Goal: Task Accomplishment & Management: Manage account settings

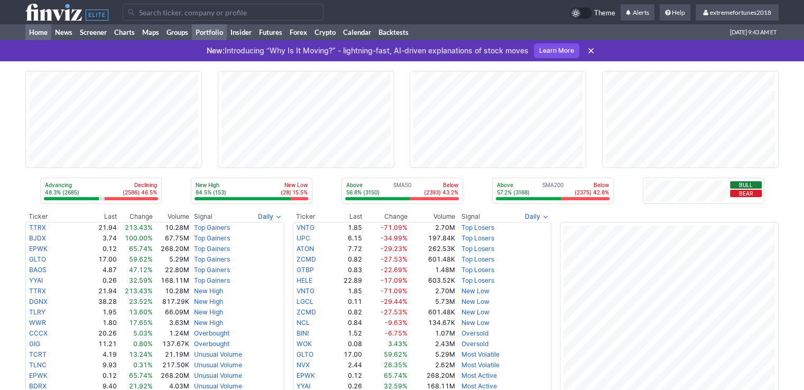
drag, startPoint x: 213, startPoint y: 30, endPoint x: 205, endPoint y: 29, distance: 8.0
click at [211, 31] on link "Portfolio" at bounding box center [209, 32] width 35 height 16
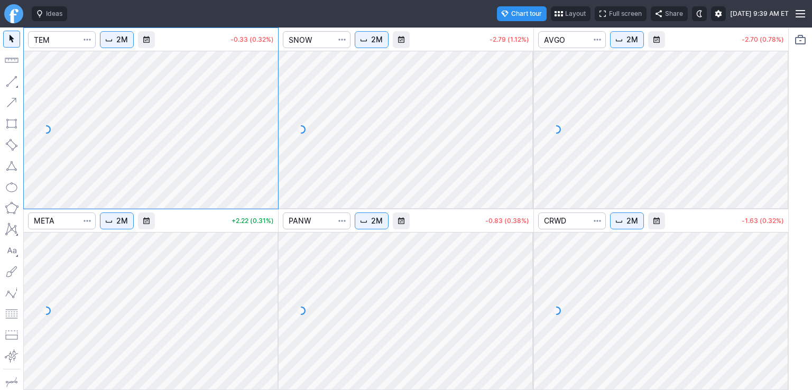
drag, startPoint x: 277, startPoint y: 261, endPoint x: 258, endPoint y: 324, distance: 66.1
click at [271, 338] on div at bounding box center [267, 308] width 22 height 131
drag, startPoint x: 265, startPoint y: 87, endPoint x: 260, endPoint y: 99, distance: 12.8
click at [265, 102] on div at bounding box center [267, 126] width 22 height 131
drag, startPoint x: 528, startPoint y: 81, endPoint x: 512, endPoint y: 130, distance: 51.3
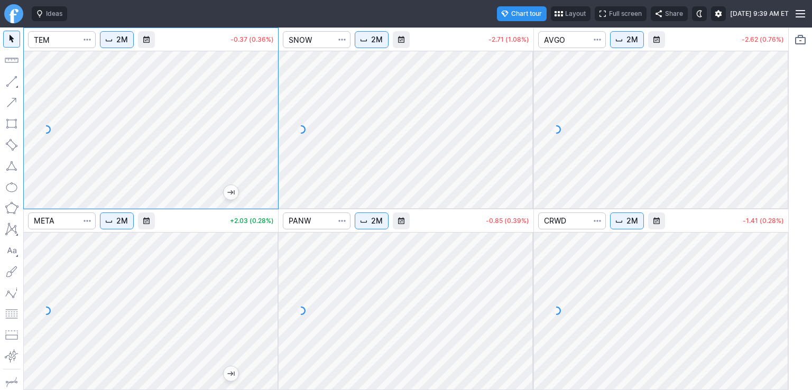
click at [519, 140] on div at bounding box center [522, 126] width 22 height 131
drag, startPoint x: 520, startPoint y: 250, endPoint x: 517, endPoint y: 314, distance: 64.1
click at [520, 316] on div at bounding box center [522, 308] width 22 height 131
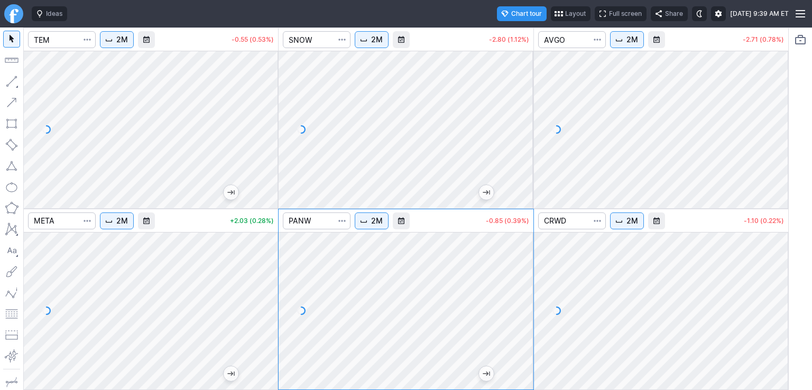
drag, startPoint x: 782, startPoint y: 68, endPoint x: 784, endPoint y: 140, distance: 71.4
click at [784, 142] on div at bounding box center [777, 126] width 22 height 131
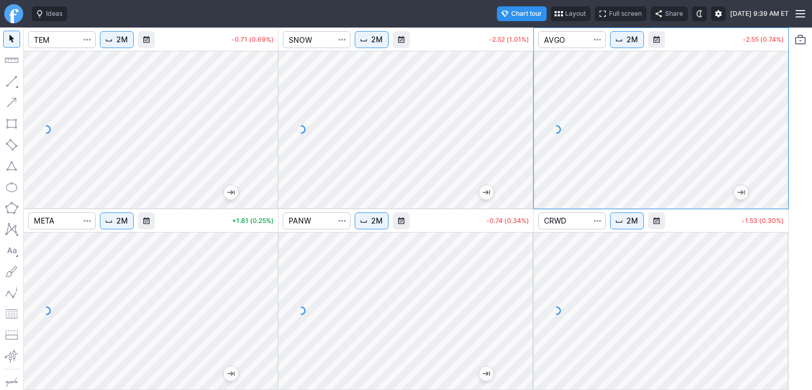
drag, startPoint x: 776, startPoint y: 252, endPoint x: 778, endPoint y: 312, distance: 60.8
click at [778, 312] on div at bounding box center [777, 308] width 22 height 131
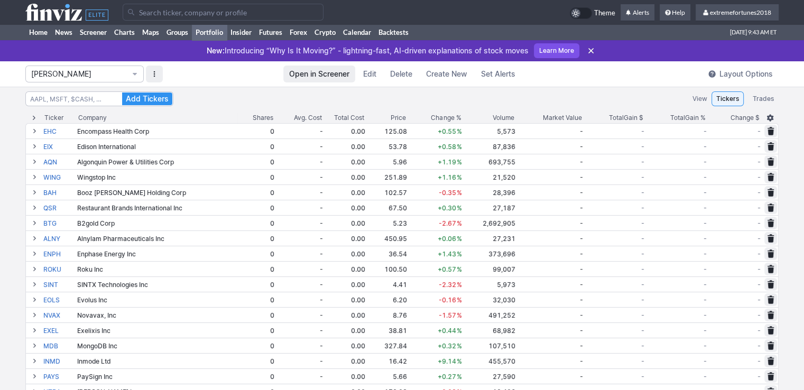
click at [69, 79] on button "Isabel_Watch" at bounding box center [84, 74] width 118 height 17
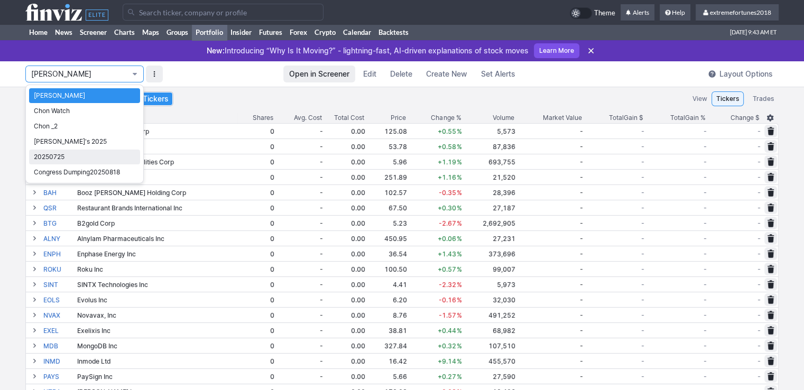
click at [74, 161] on span "20250725" at bounding box center [85, 157] width 102 height 11
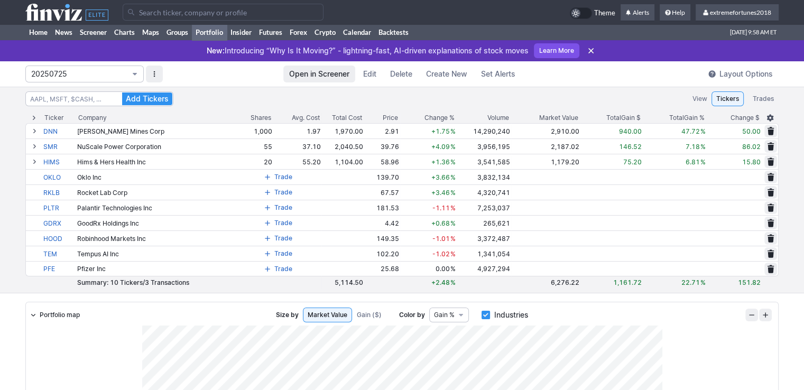
click at [78, 75] on span "20250725" at bounding box center [79, 74] width 96 height 11
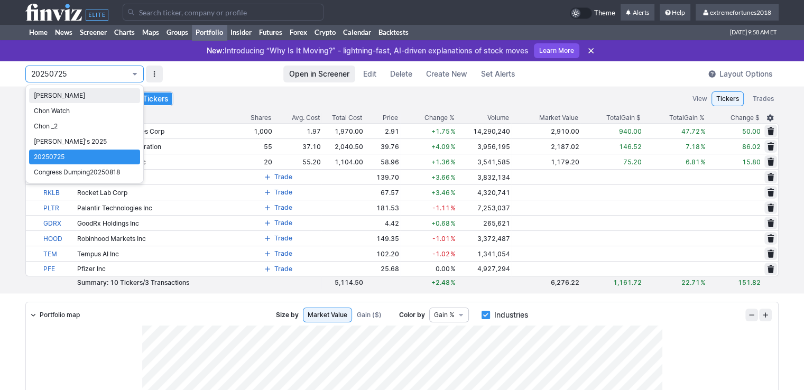
click at [56, 97] on span "Isabel_Watch" at bounding box center [85, 95] width 102 height 11
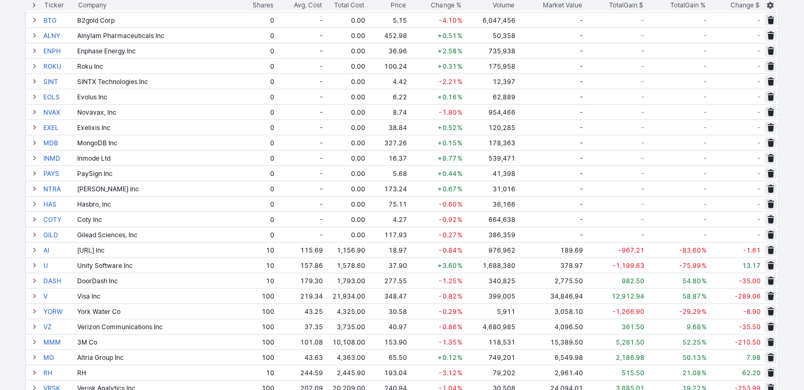
scroll to position [264, 0]
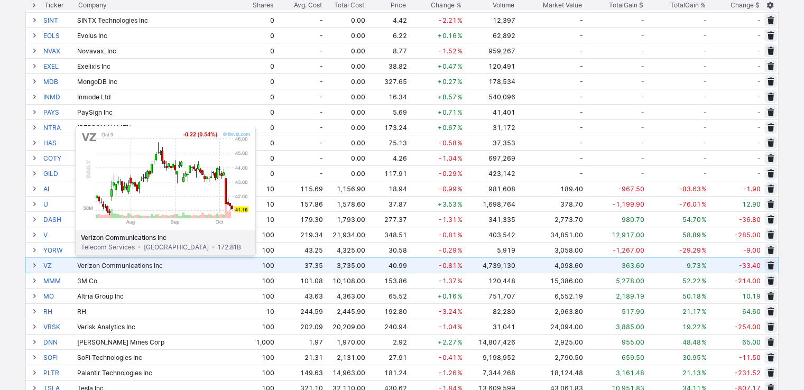
click at [49, 263] on link "VZ" at bounding box center [59, 265] width 32 height 15
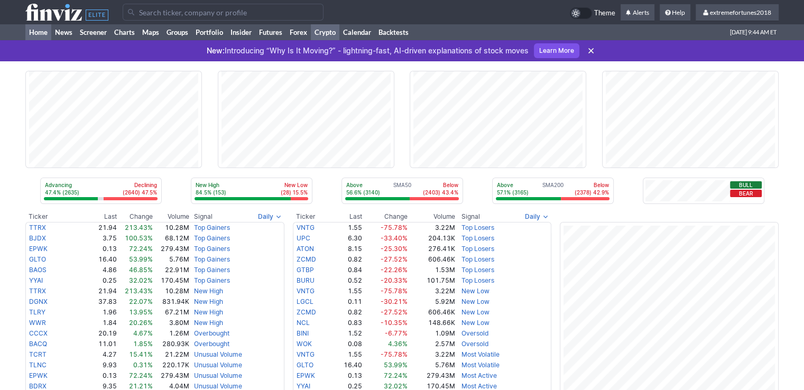
click at [324, 29] on link "Crypto" at bounding box center [325, 32] width 29 height 16
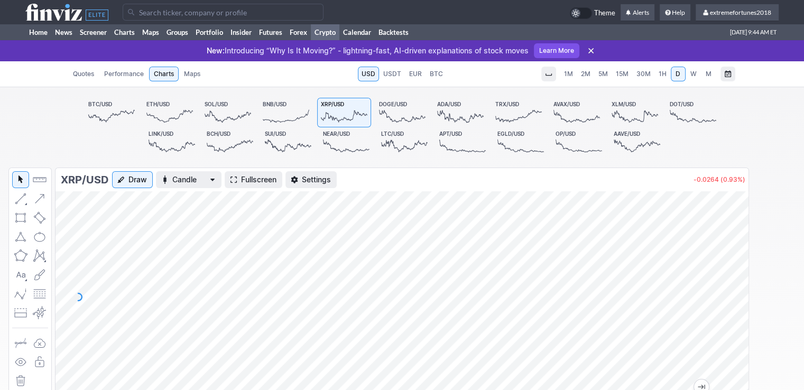
drag, startPoint x: 740, startPoint y: 268, endPoint x: 733, endPoint y: 236, distance: 31.9
click at [738, 257] on div at bounding box center [737, 294] width 22 height 185
click at [660, 75] on span "1H" at bounding box center [663, 74] width 8 height 8
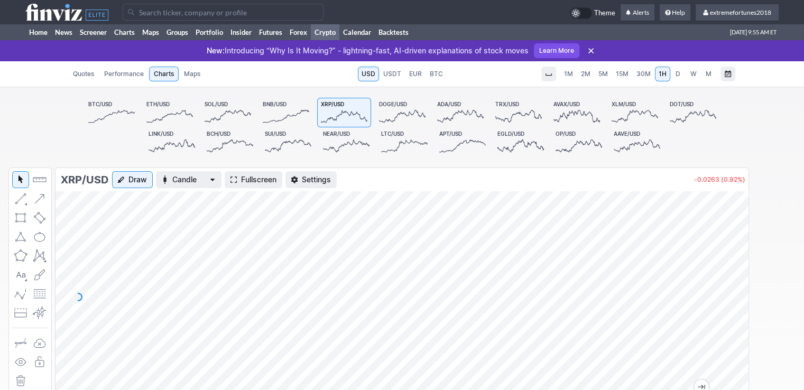
click at [678, 75] on span "D" at bounding box center [678, 74] width 5 height 8
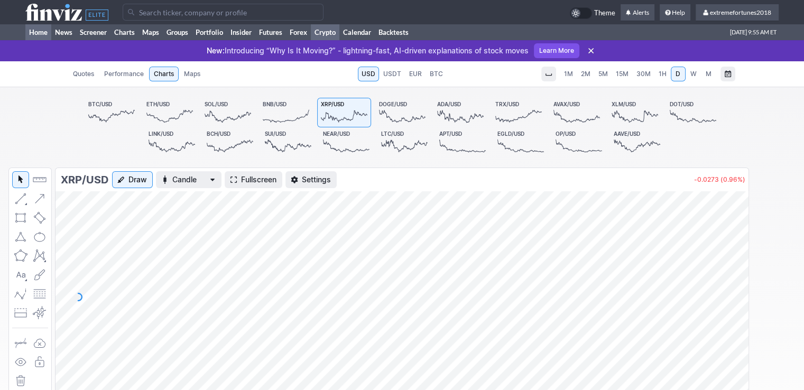
click at [32, 32] on link "Home" at bounding box center [38, 32] width 26 height 16
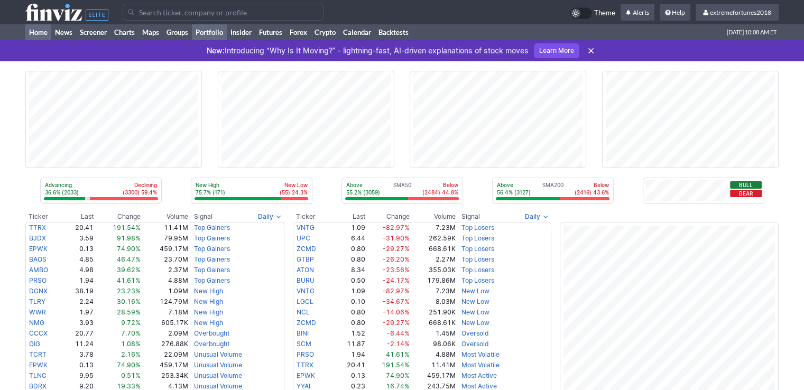
click at [208, 31] on link "Portfolio" at bounding box center [209, 32] width 35 height 16
click at [283, 34] on link "Futures" at bounding box center [270, 32] width 31 height 16
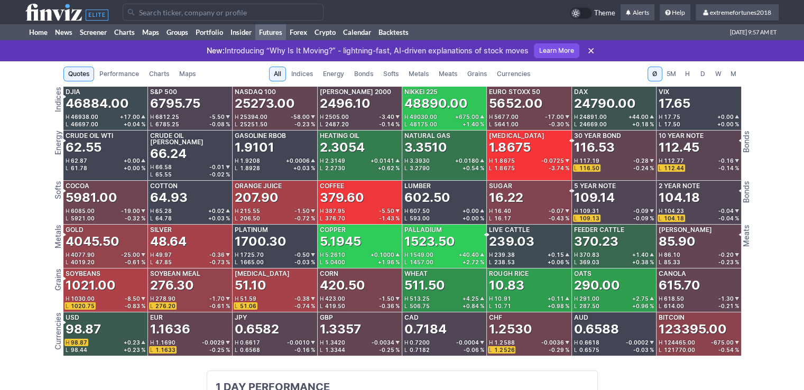
click at [422, 73] on span "Metals" at bounding box center [419, 74] width 20 height 11
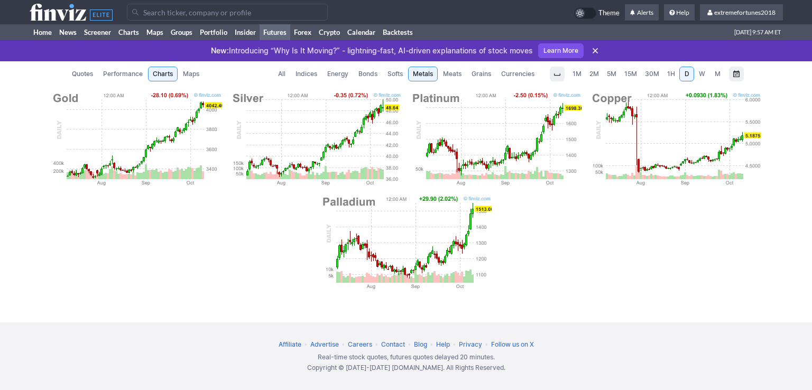
click at [521, 74] on span "Currencies" at bounding box center [517, 74] width 33 height 11
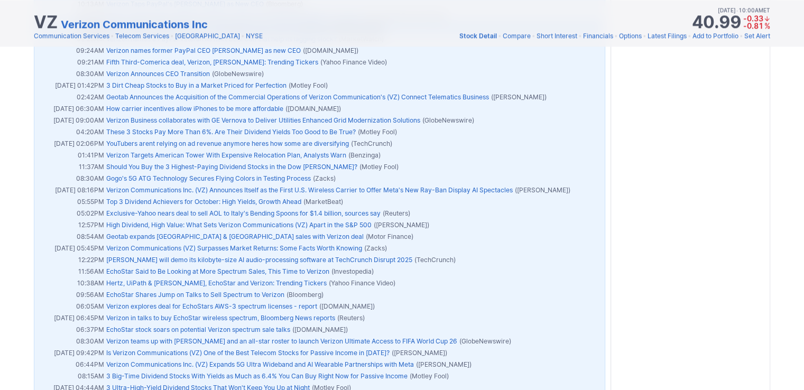
scroll to position [1428, 0]
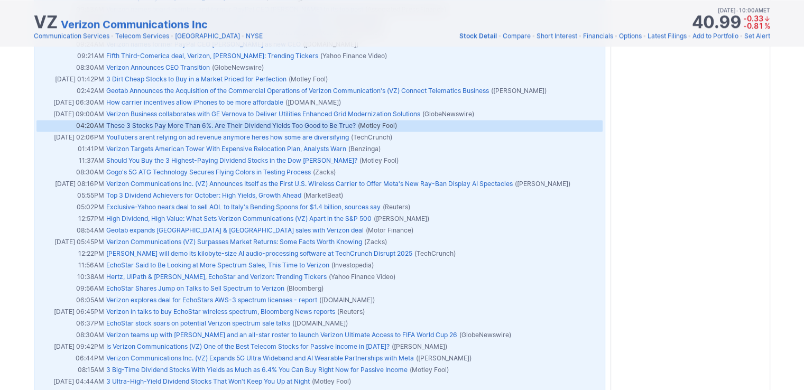
click at [225, 124] on link "These 3 Stocks Pay More Than 6%. Are Their Dividend Yields Too Good to Be True?" at bounding box center [231, 126] width 250 height 8
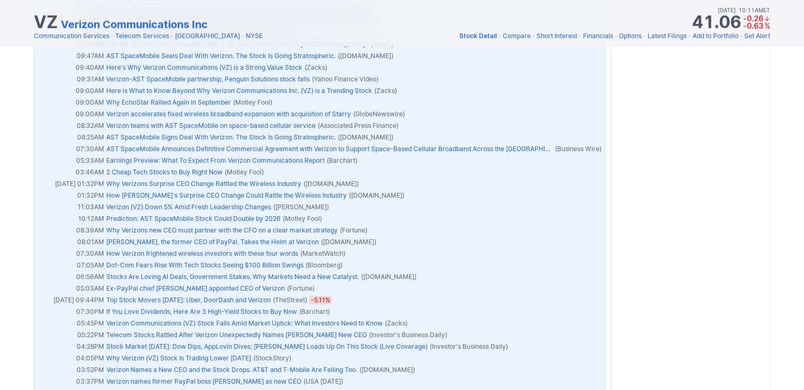
scroll to position [1057, 0]
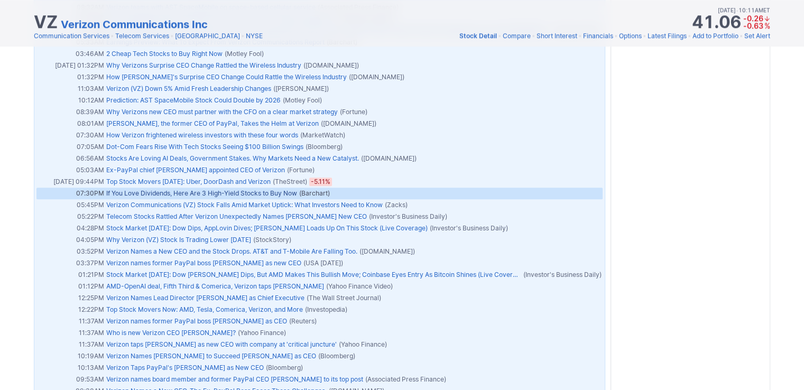
click at [266, 192] on link "If You Love Dividends, Here Are 3 High-Yield Stocks to Buy Now" at bounding box center [201, 193] width 191 height 8
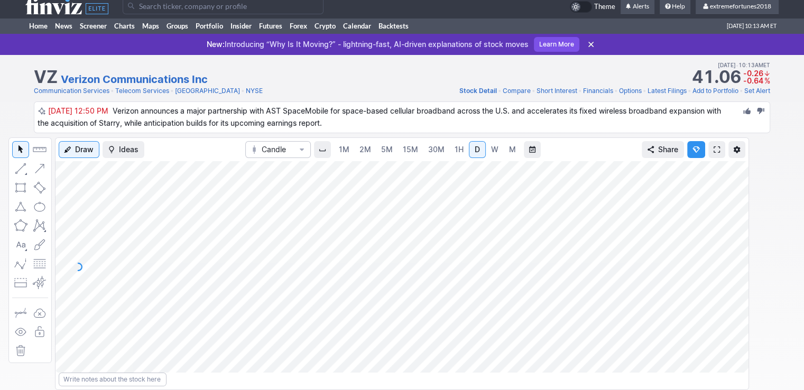
scroll to position [0, 0]
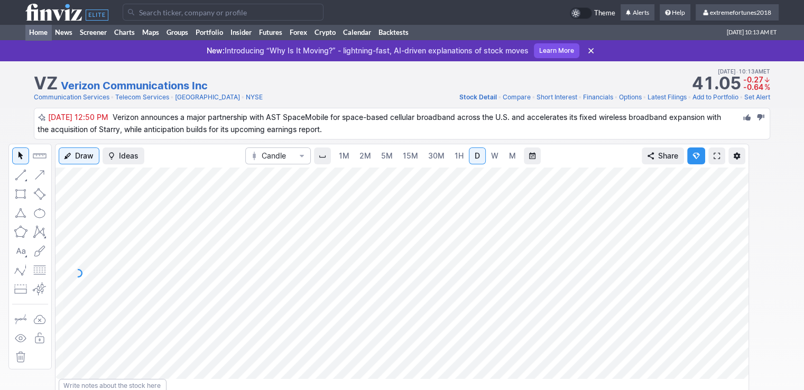
click at [32, 35] on link "Home" at bounding box center [38, 32] width 26 height 16
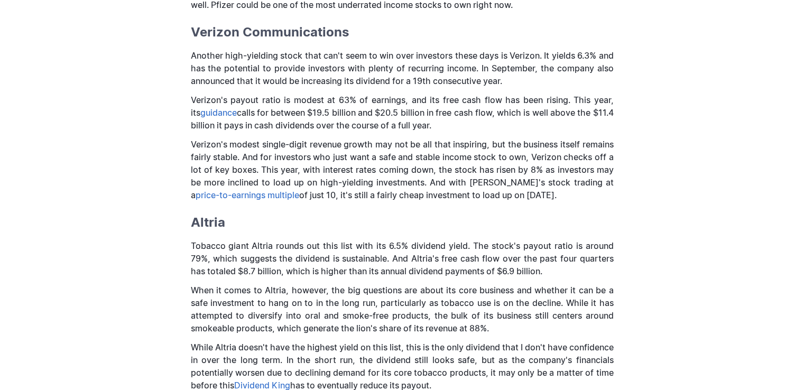
scroll to position [1005, 0]
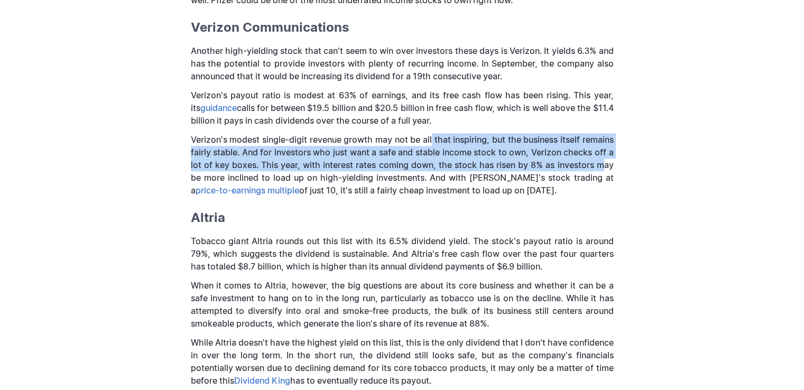
drag, startPoint x: 431, startPoint y: 154, endPoint x: 603, endPoint y: 174, distance: 173.1
click at [603, 174] on span "Verizon's modest single-digit revenue growth may not be all that inspiring, but…" at bounding box center [402, 164] width 423 height 61
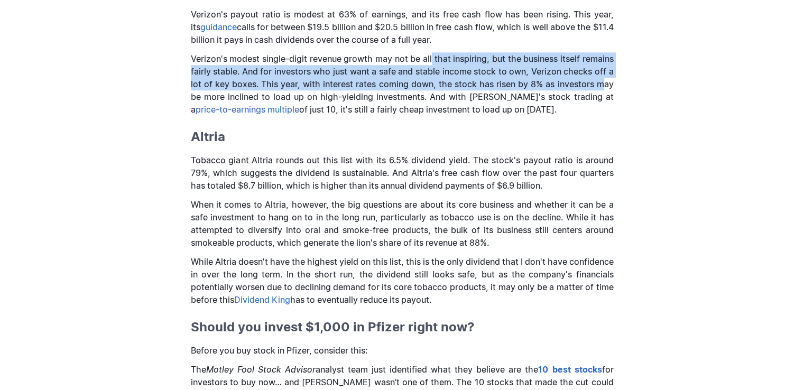
scroll to position [1163, 0]
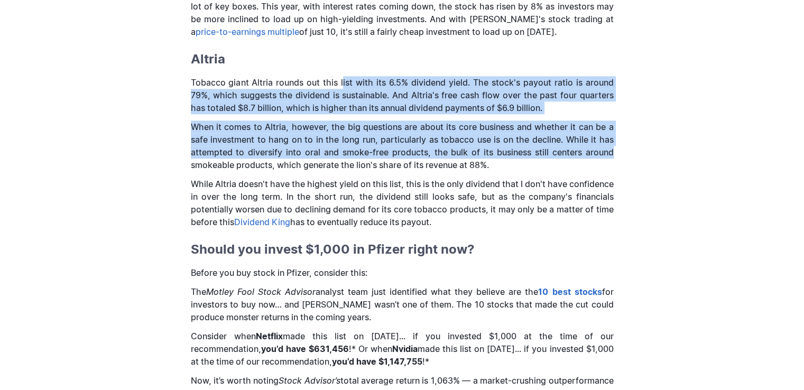
drag, startPoint x: 342, startPoint y: 98, endPoint x: 611, endPoint y: 159, distance: 276.0
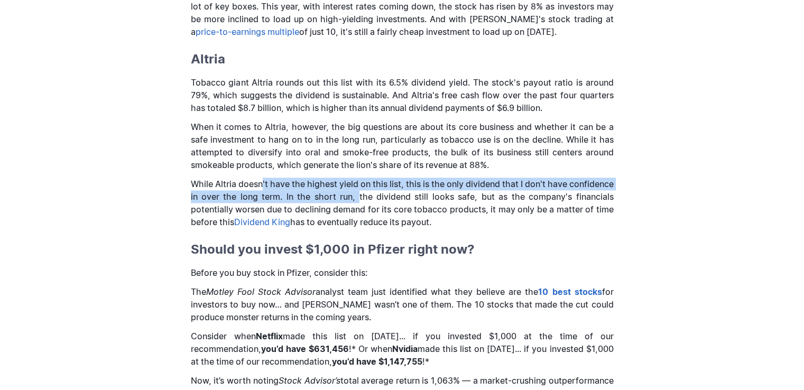
drag, startPoint x: 269, startPoint y: 193, endPoint x: 403, endPoint y: 209, distance: 135.2
click at [403, 209] on span "While Altria doesn't have the highest yield on this list, this is the only divi…" at bounding box center [402, 203] width 423 height 49
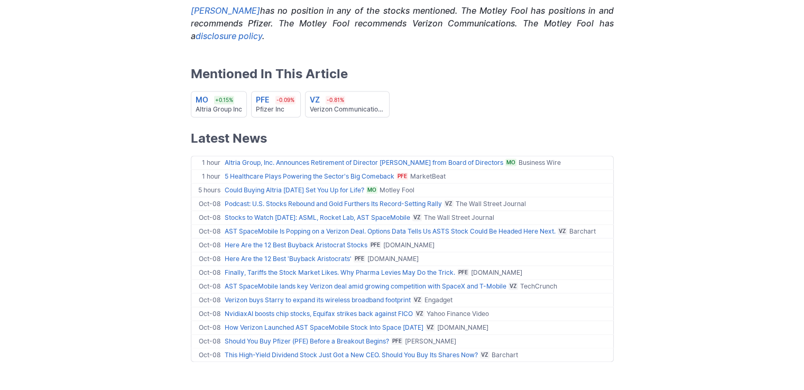
scroll to position [1639, 0]
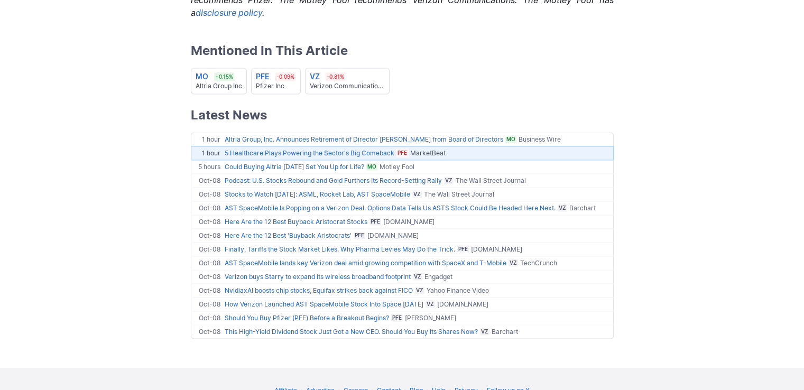
click at [328, 157] on link "5 Healthcare Plays Powering the Sector's Big Comeback" at bounding box center [310, 153] width 170 height 8
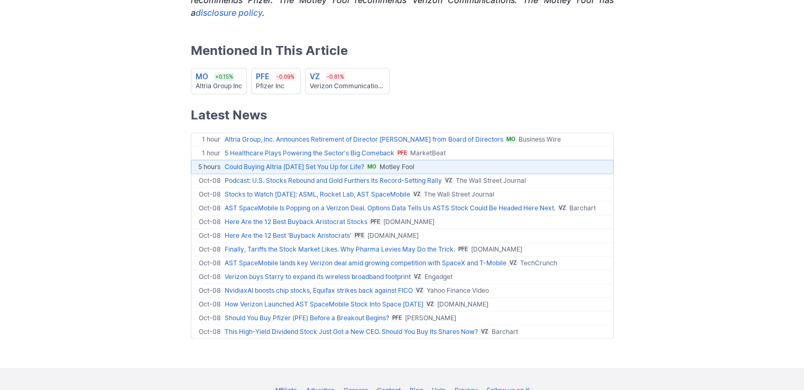
click at [314, 171] on link "Could Buying Altria [DATE] Set You Up for Life?" at bounding box center [295, 167] width 140 height 8
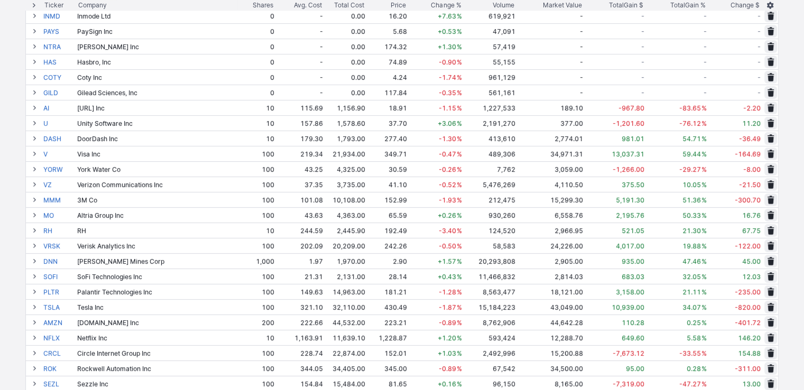
scroll to position [370, 0]
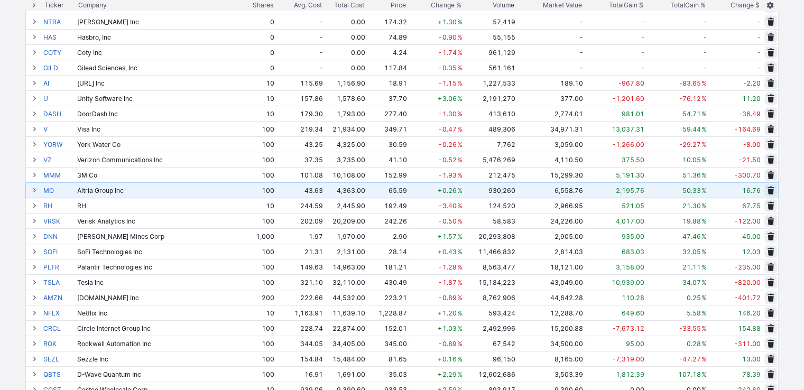
click at [37, 191] on button at bounding box center [34, 190] width 13 height 13
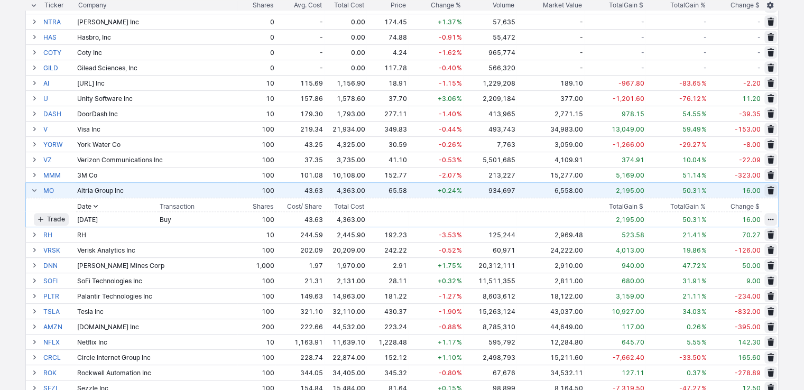
click at [36, 190] on span at bounding box center [34, 190] width 6 height 8
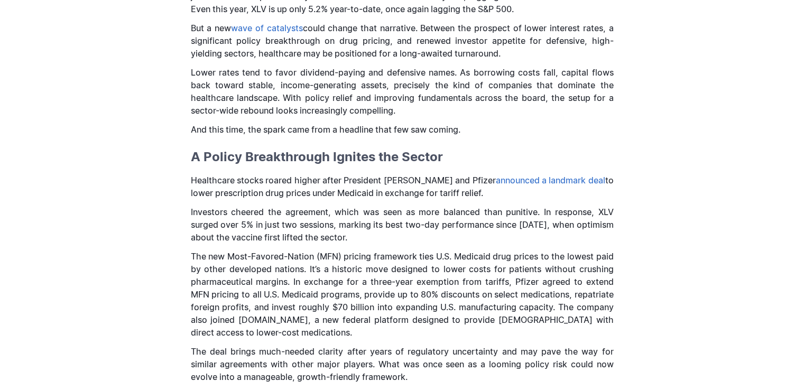
scroll to position [634, 0]
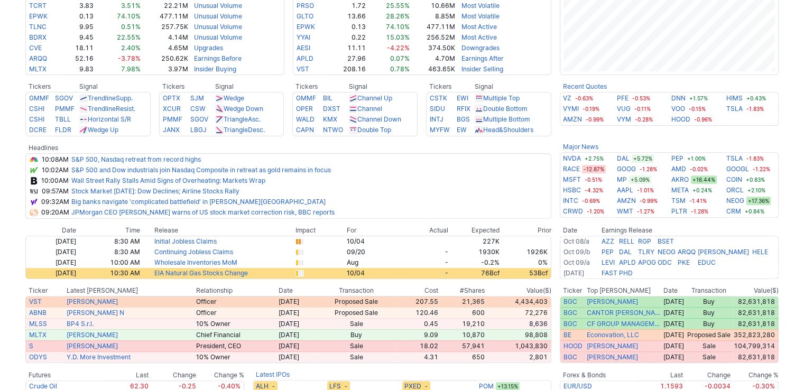
scroll to position [370, 0]
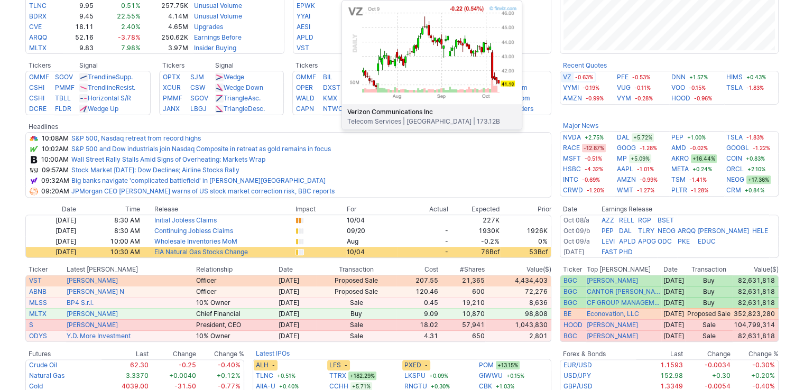
click at [568, 77] on link "VZ" at bounding box center [567, 77] width 8 height 11
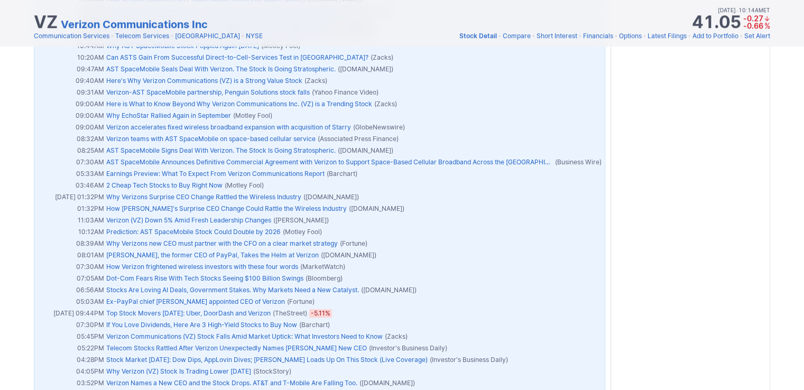
scroll to position [952, 0]
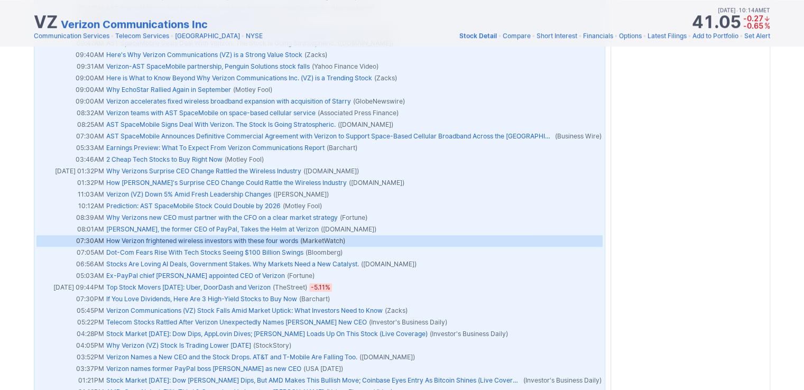
click at [277, 238] on link "How Verizon frightened wireless investors with these four words" at bounding box center [202, 241] width 192 height 8
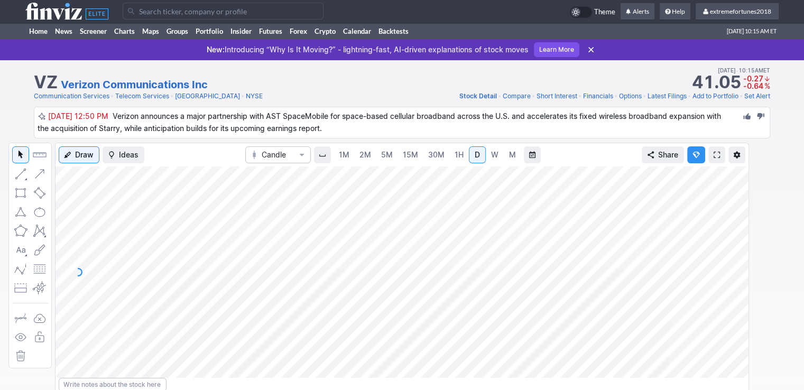
scroll to position [0, 0]
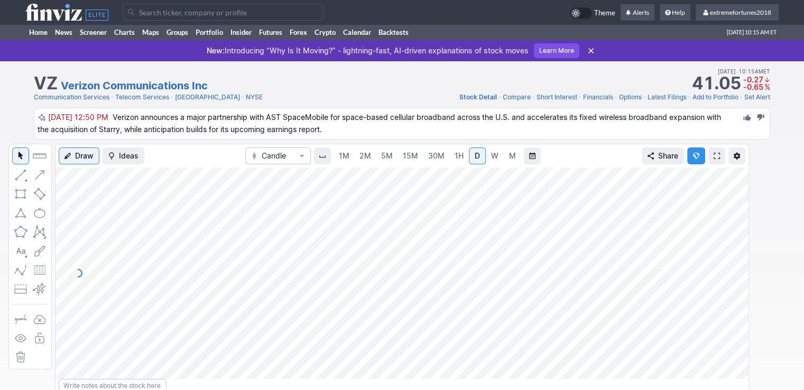
click at [509, 155] on span "M" at bounding box center [512, 155] width 7 height 9
click at [714, 155] on span at bounding box center [717, 156] width 6 height 8
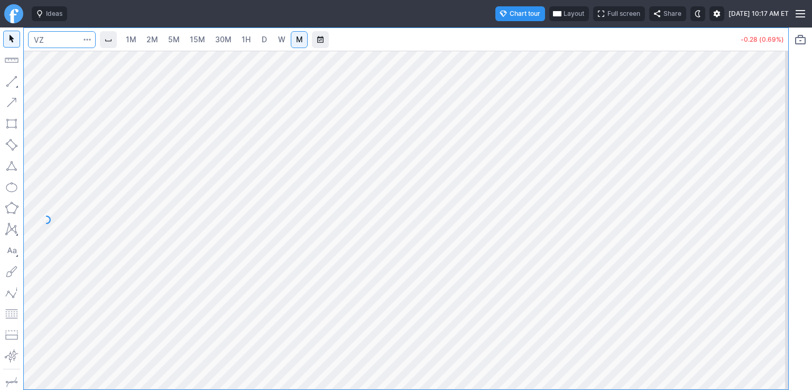
click at [50, 38] on input "Search" at bounding box center [62, 39] width 68 height 17
type input "pfe"
drag, startPoint x: 774, startPoint y: 107, endPoint x: 780, endPoint y: 155, distance: 48.6
click at [780, 155] on div at bounding box center [777, 217] width 22 height 312
click at [286, 41] on link "W" at bounding box center [281, 39] width 17 height 17
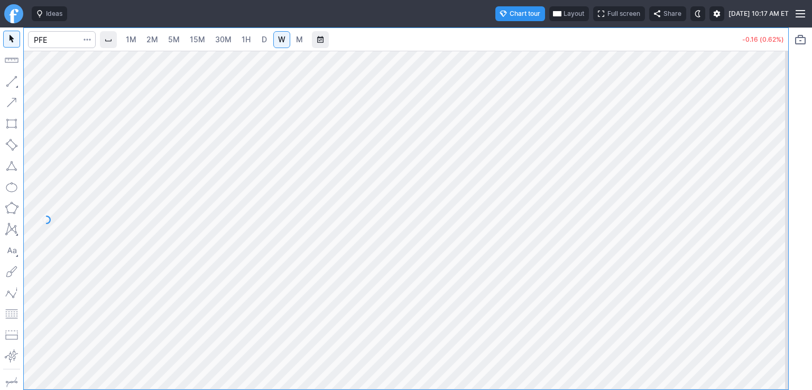
click at [262, 39] on span "D" at bounding box center [264, 39] width 5 height 9
drag, startPoint x: 774, startPoint y: 104, endPoint x: 777, endPoint y: 155, distance: 50.8
click at [777, 155] on div at bounding box center [777, 217] width 22 height 312
drag, startPoint x: 775, startPoint y: 88, endPoint x: 783, endPoint y: 153, distance: 65.5
click at [783, 153] on div at bounding box center [777, 217] width 22 height 312
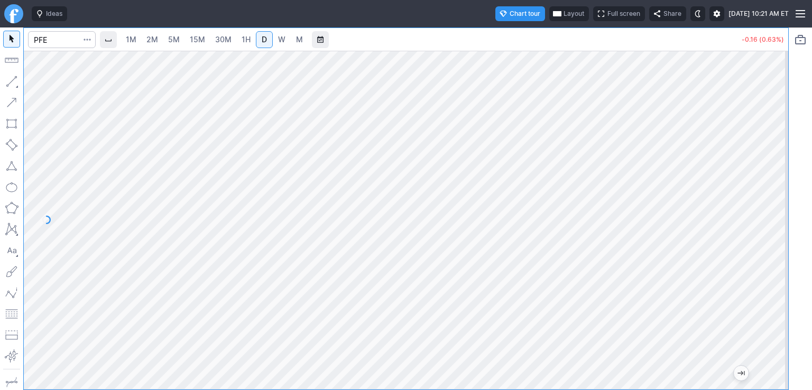
click at [292, 44] on link "M" at bounding box center [299, 39] width 17 height 17
drag, startPoint x: 772, startPoint y: 97, endPoint x: 776, endPoint y: 144, distance: 47.2
click at [776, 144] on div at bounding box center [777, 217] width 22 height 312
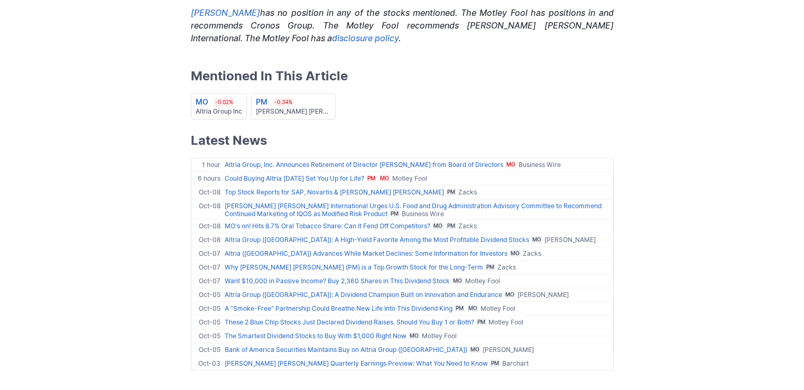
scroll to position [1573, 0]
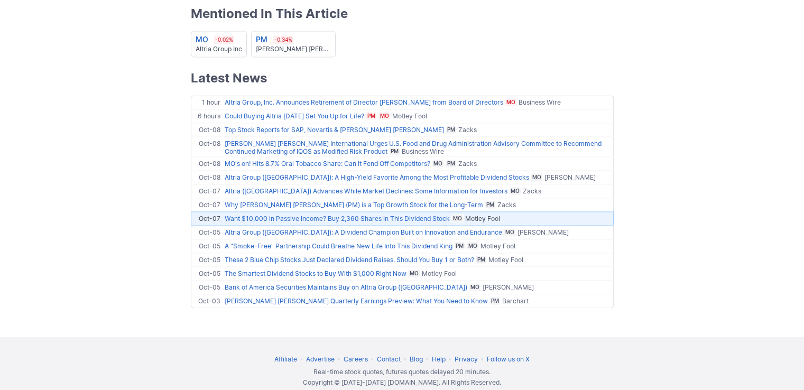
click at [325, 214] on div "Want $10,000 in Passive Income? Buy 2,360 Shares in This Dividend Stock MO Motl…" at bounding box center [418, 219] width 386 height 10
click at [287, 215] on link "Want $10,000 in Passive Income? Buy 2,360 Shares in This Dividend Stock" at bounding box center [337, 219] width 225 height 8
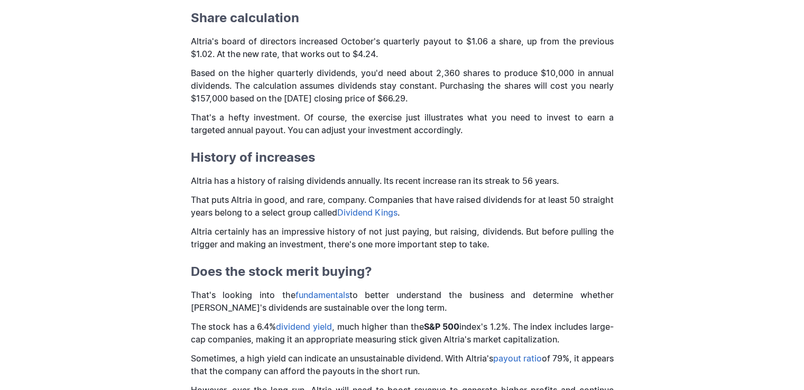
scroll to position [740, 0]
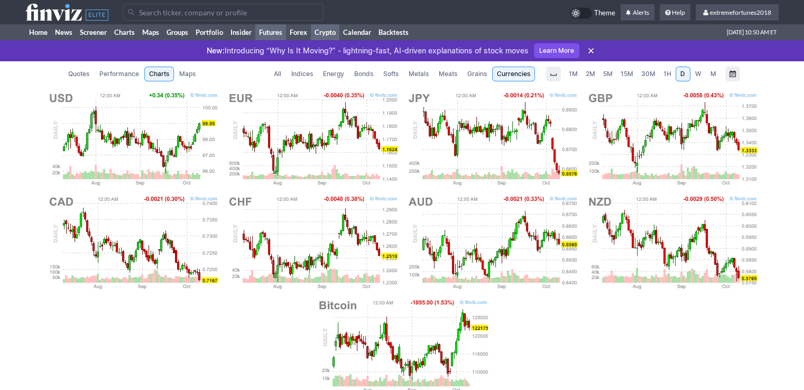
click at [327, 31] on link "Crypto" at bounding box center [325, 32] width 29 height 16
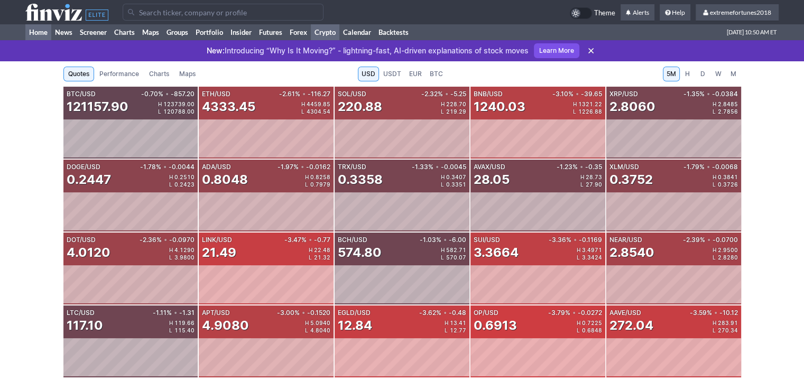
click at [40, 32] on link "Home" at bounding box center [38, 32] width 26 height 16
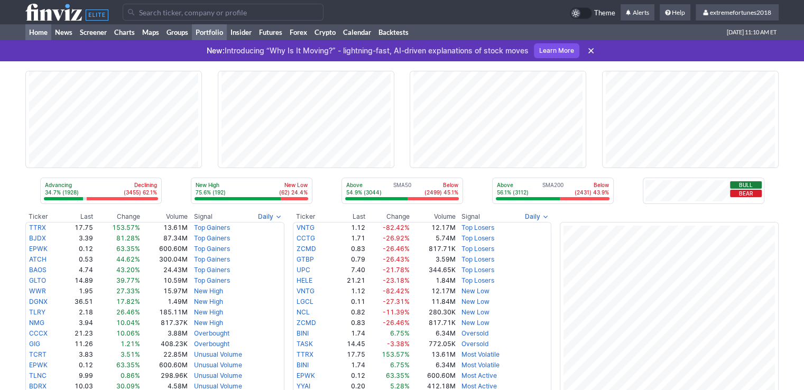
click at [211, 32] on link "Portfolio" at bounding box center [209, 32] width 35 height 16
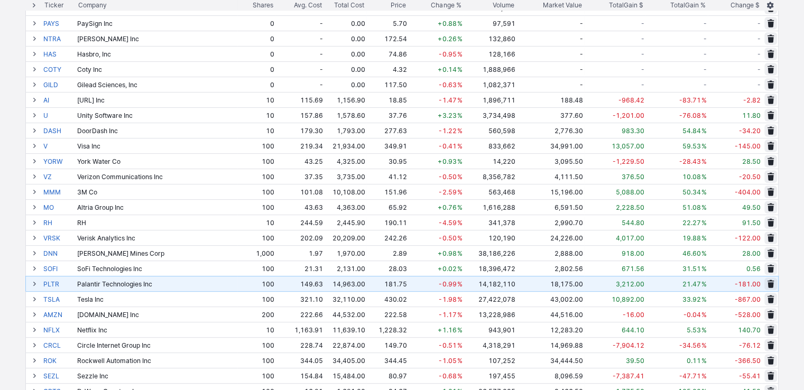
scroll to position [370, 0]
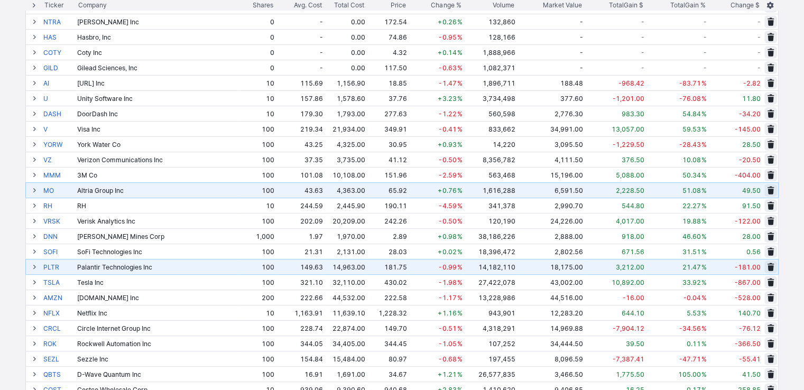
click at [36, 193] on span at bounding box center [34, 190] width 6 height 8
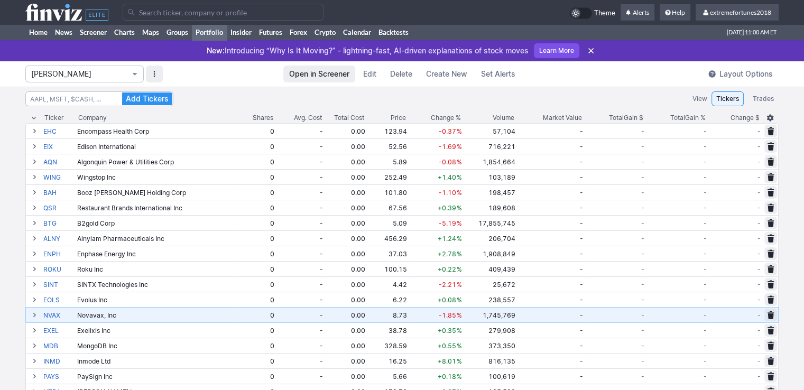
click at [81, 72] on span "Isabel_Watch" at bounding box center [79, 74] width 96 height 11
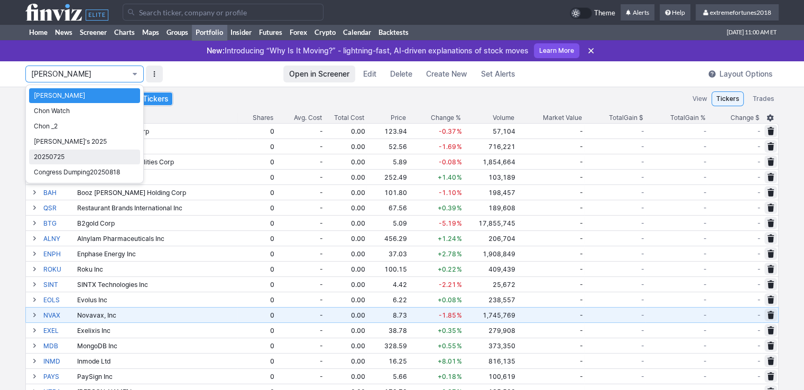
click at [61, 156] on span "20250725" at bounding box center [85, 157] width 102 height 11
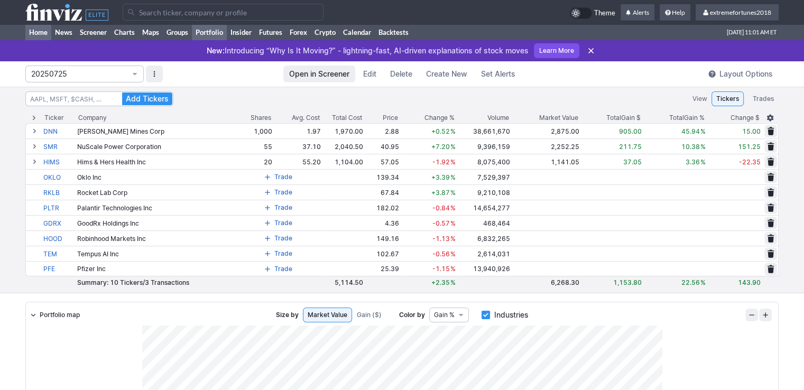
click at [40, 33] on link "Home" at bounding box center [38, 32] width 26 height 16
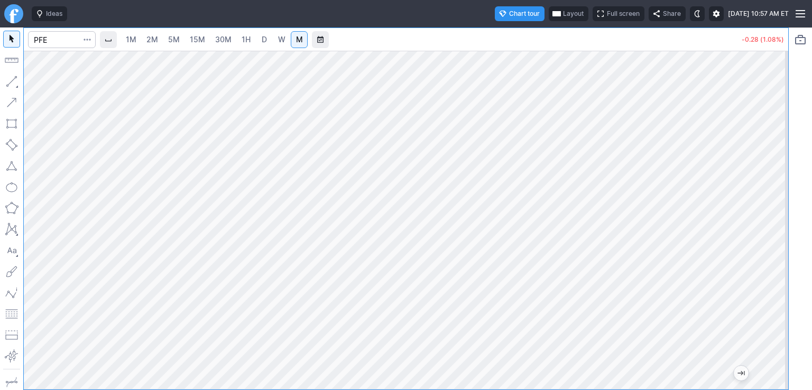
click at [262, 39] on span "D" at bounding box center [264, 39] width 5 height 9
drag, startPoint x: 772, startPoint y: 119, endPoint x: 780, endPoint y: 250, distance: 130.8
click at [780, 250] on div at bounding box center [777, 217] width 22 height 312
click at [299, 42] on span "M" at bounding box center [299, 39] width 7 height 9
click at [68, 41] on input "Search" at bounding box center [62, 39] width 68 height 17
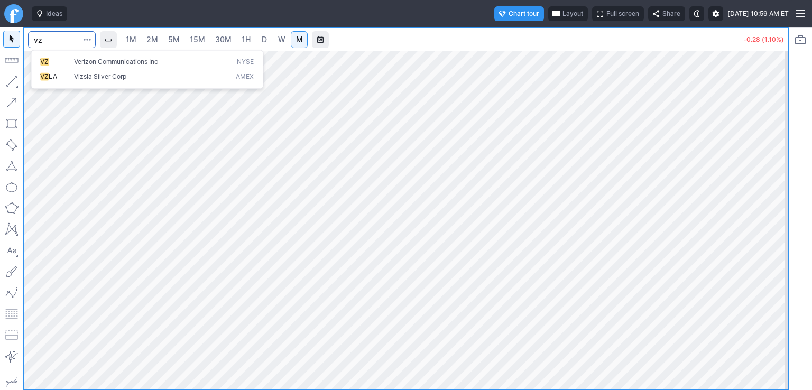
type input "vz"
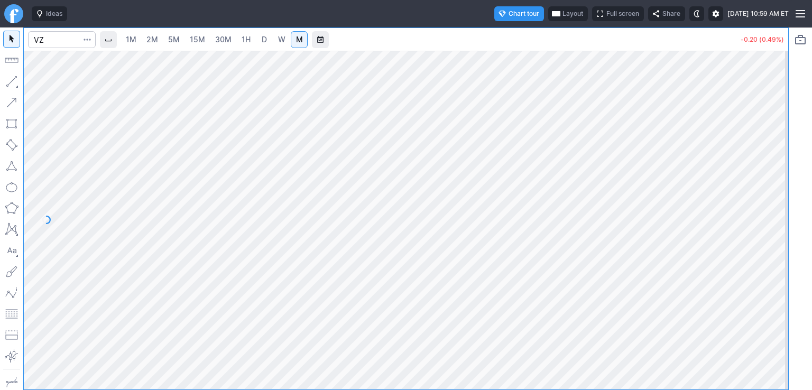
click at [265, 40] on span "D" at bounding box center [264, 39] width 5 height 9
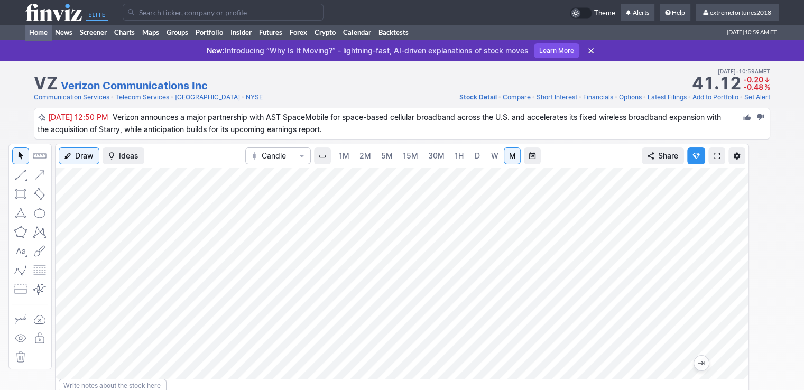
click at [41, 34] on link "Home" at bounding box center [38, 32] width 26 height 16
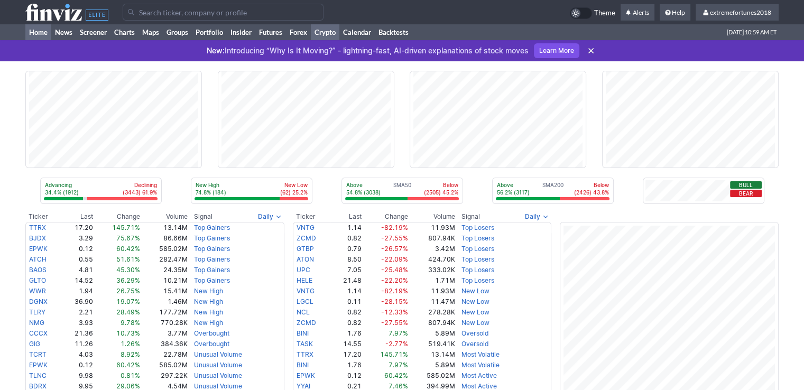
click at [319, 32] on link "Crypto" at bounding box center [325, 32] width 29 height 16
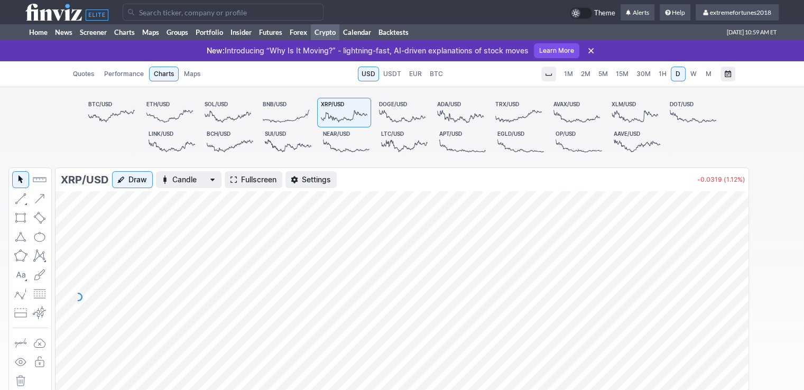
click at [663, 76] on span "1H" at bounding box center [663, 74] width 8 height 8
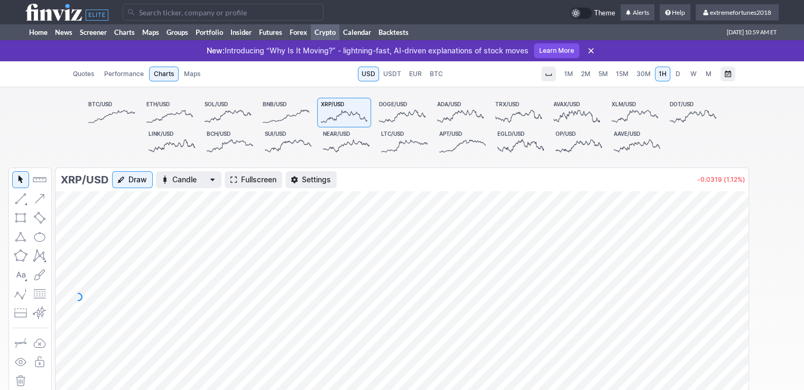
click at [678, 72] on span "D" at bounding box center [678, 74] width 5 height 8
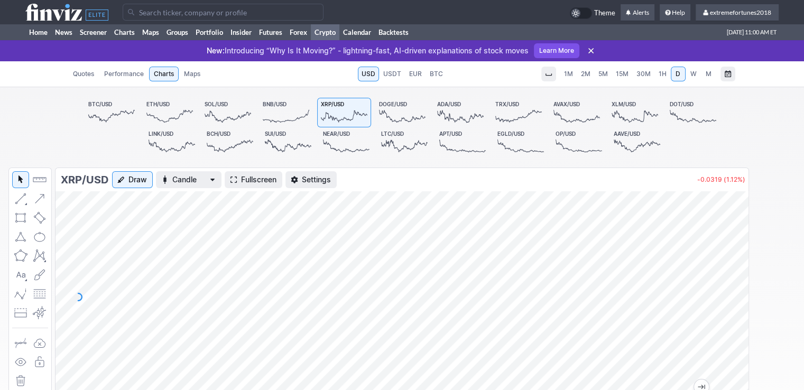
click at [660, 72] on span "1H" at bounding box center [663, 74] width 8 height 8
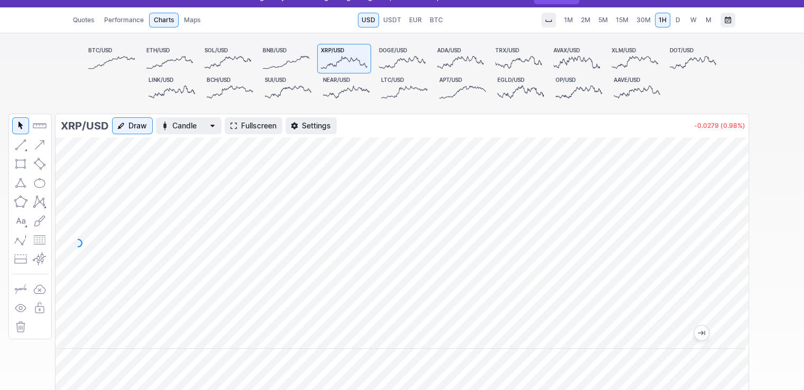
scroll to position [53, 0]
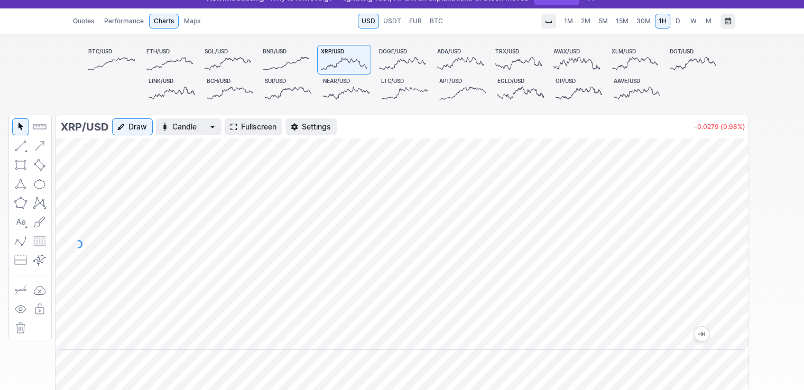
click at [679, 18] on span "D" at bounding box center [678, 21] width 5 height 8
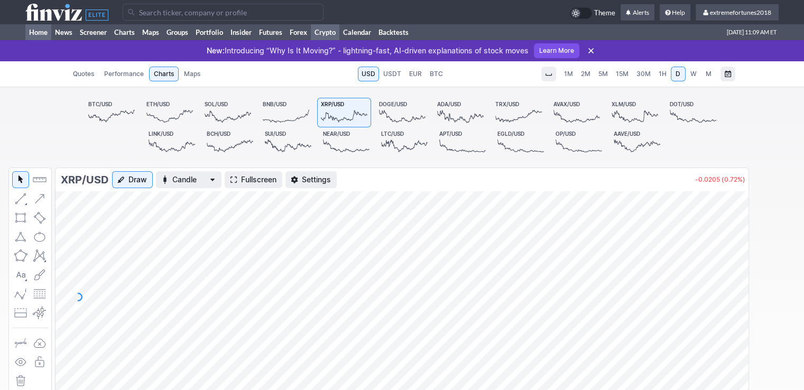
click at [43, 34] on link "Home" at bounding box center [38, 32] width 26 height 16
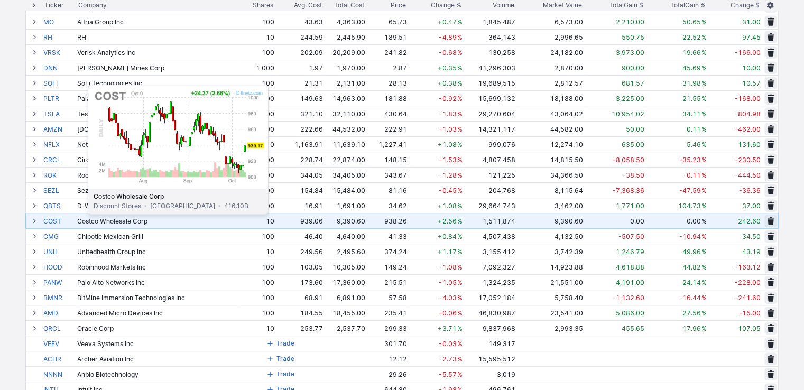
scroll to position [582, 0]
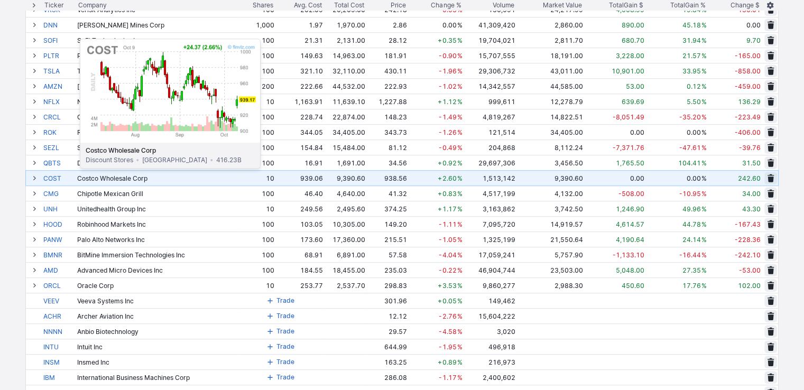
click at [53, 176] on link "COST" at bounding box center [59, 178] width 32 height 15
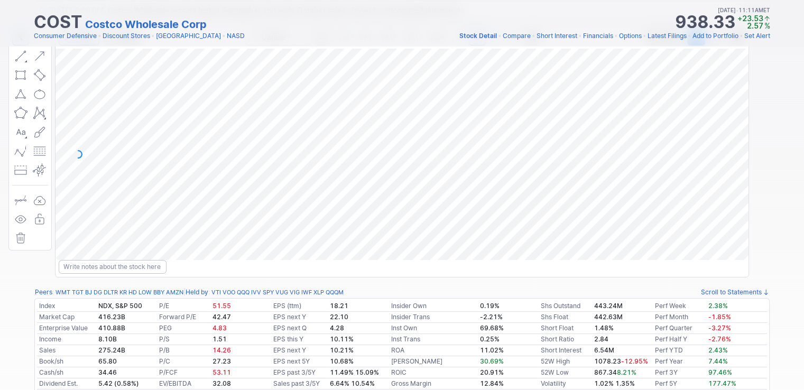
scroll to position [106, 0]
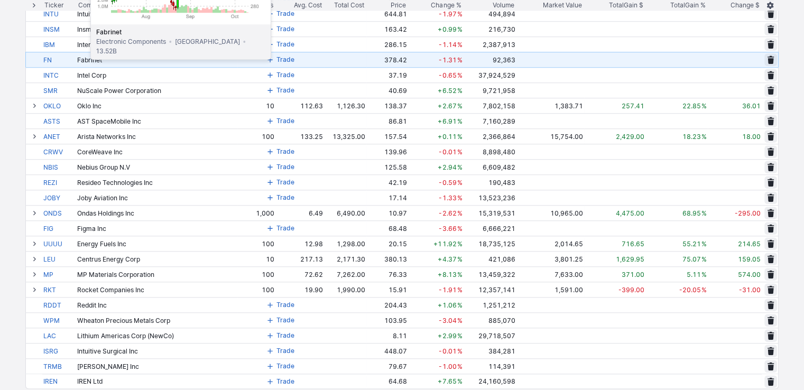
scroll to position [952, 0]
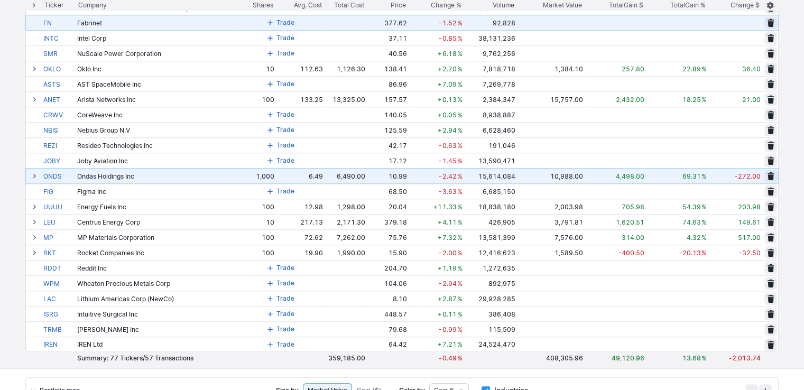
click at [33, 176] on span at bounding box center [34, 176] width 6 height 8
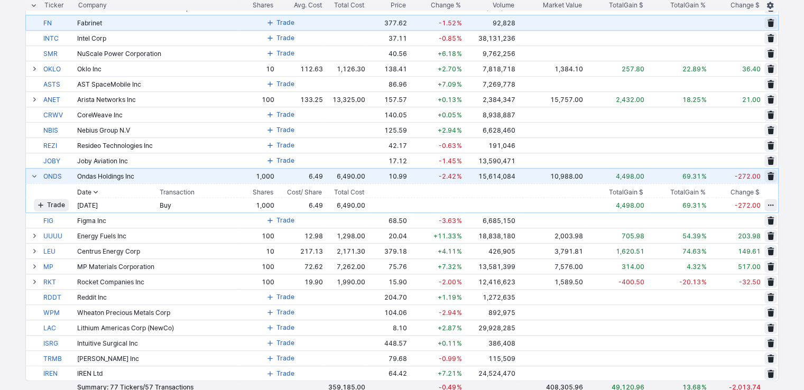
click at [33, 176] on span at bounding box center [34, 176] width 6 height 8
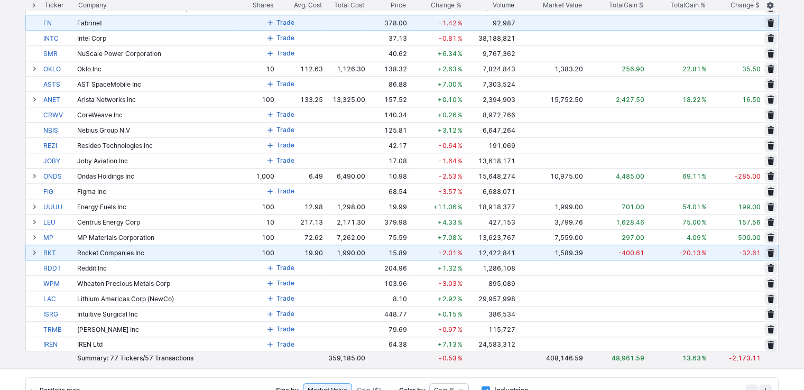
click at [34, 253] on span at bounding box center [34, 253] width 6 height 8
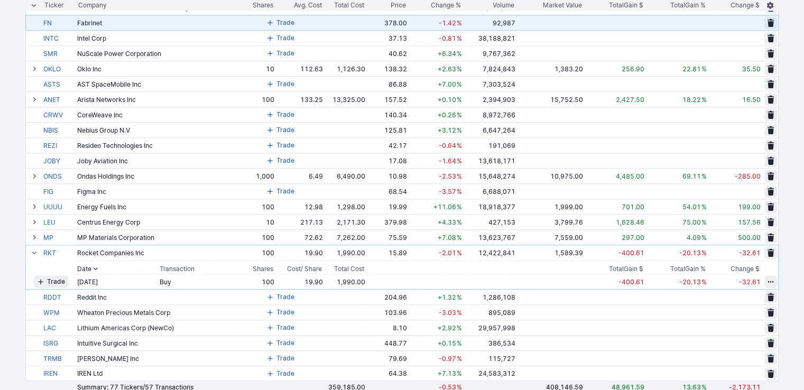
click at [55, 281] on span "Trade" at bounding box center [56, 282] width 18 height 11
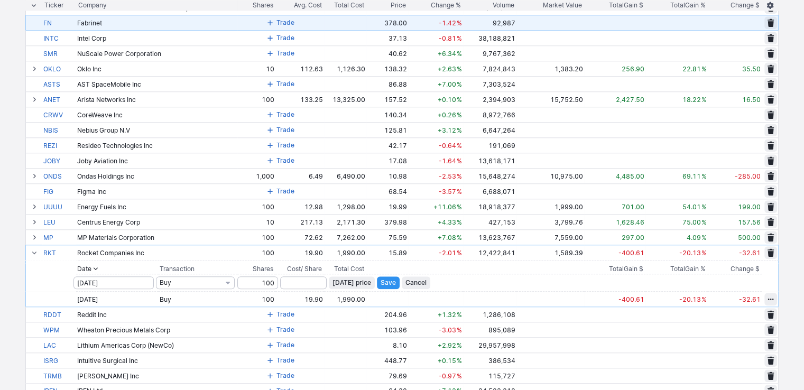
type input "100"
click at [365, 284] on span "[DATE] price" at bounding box center [352, 283] width 39 height 11
type input "15.89"
click at [390, 282] on span "Save" at bounding box center [388, 283] width 15 height 11
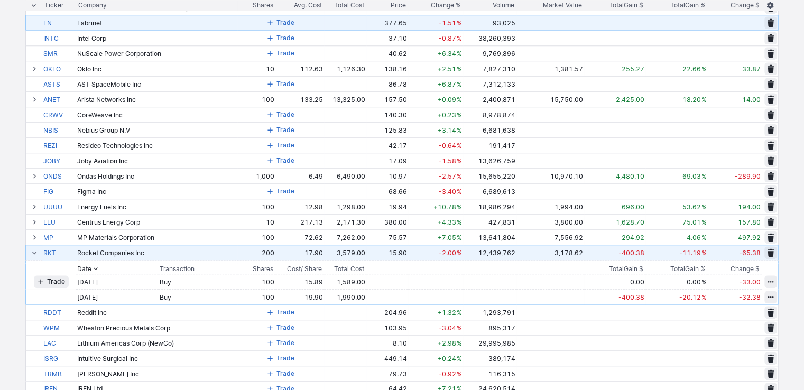
click at [34, 252] on span at bounding box center [34, 253] width 6 height 8
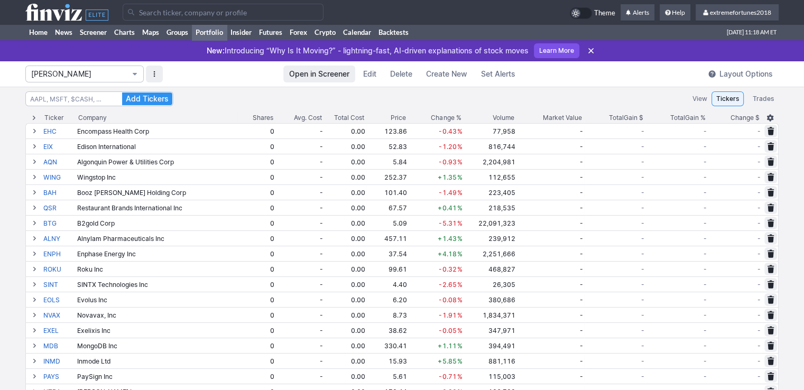
click at [66, 79] on button "[PERSON_NAME]" at bounding box center [84, 74] width 118 height 17
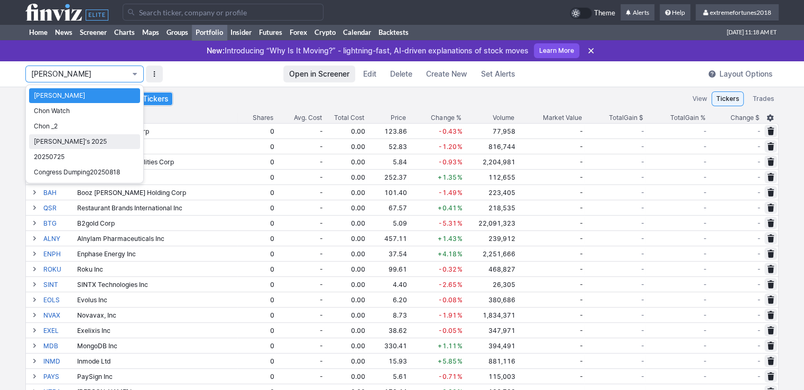
click at [59, 141] on span "[PERSON_NAME]'s 2025" at bounding box center [85, 141] width 102 height 11
